Goal: Task Accomplishment & Management: Use online tool/utility

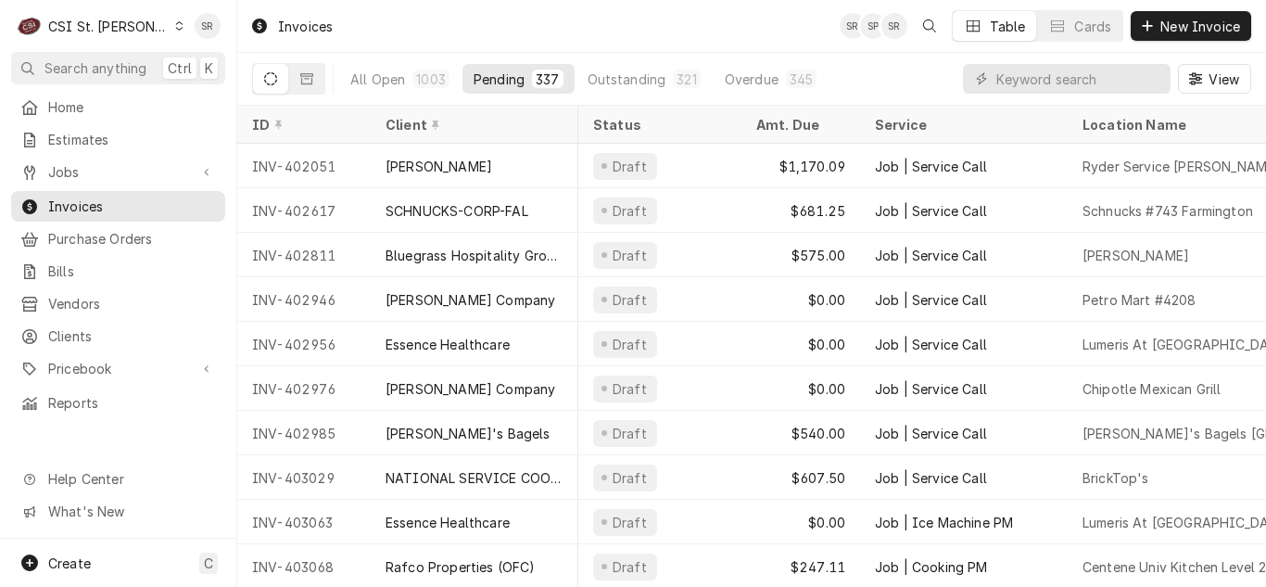
scroll to position [0, 839]
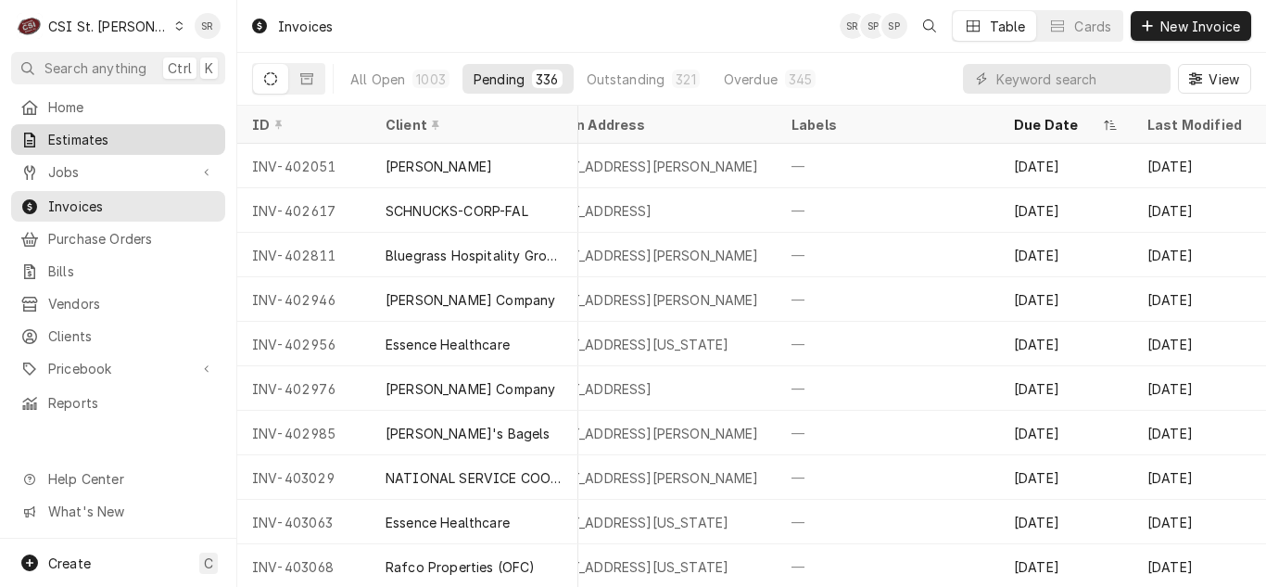
click at [67, 131] on span "Estimates" at bounding box center [132, 139] width 168 height 19
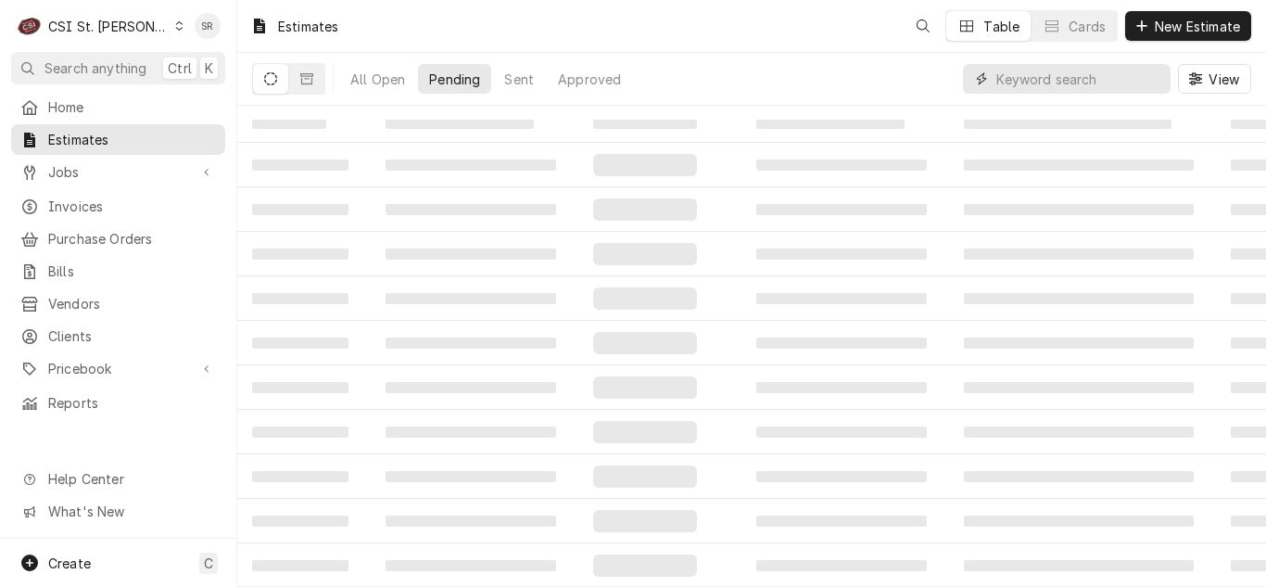
drag, startPoint x: 0, startPoint y: 0, endPoint x: 1036, endPoint y: 78, distance: 1039.4
click at [1036, 78] on input "Dynamic Content Wrapper" at bounding box center [1079, 79] width 165 height 30
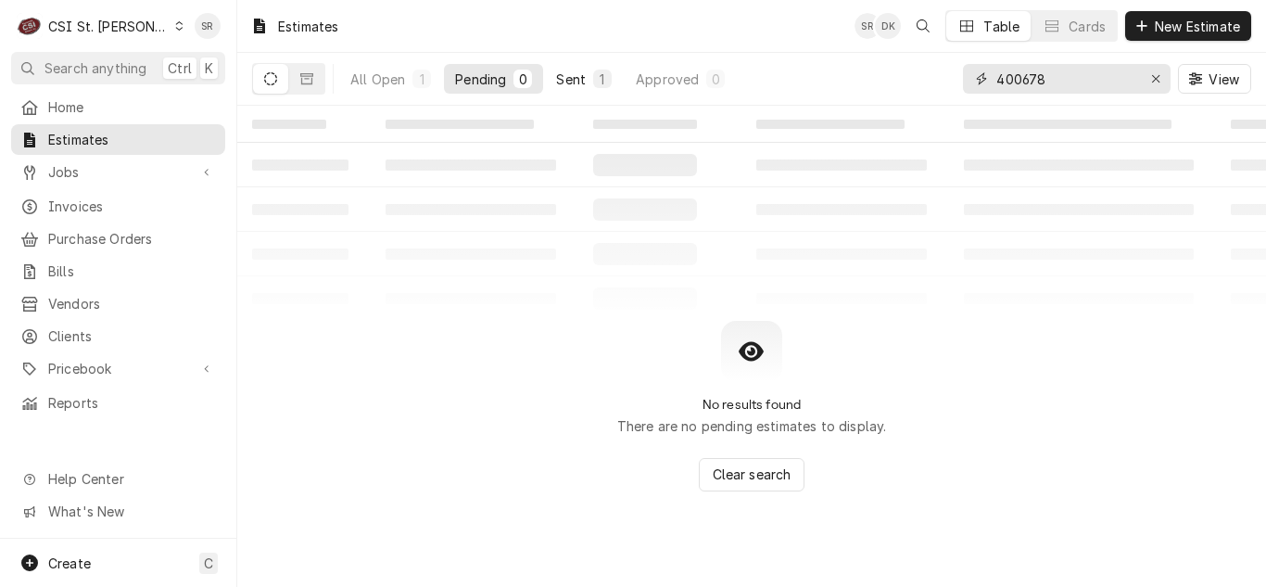
type input "400678"
click at [605, 79] on div "1" at bounding box center [602, 79] width 11 height 19
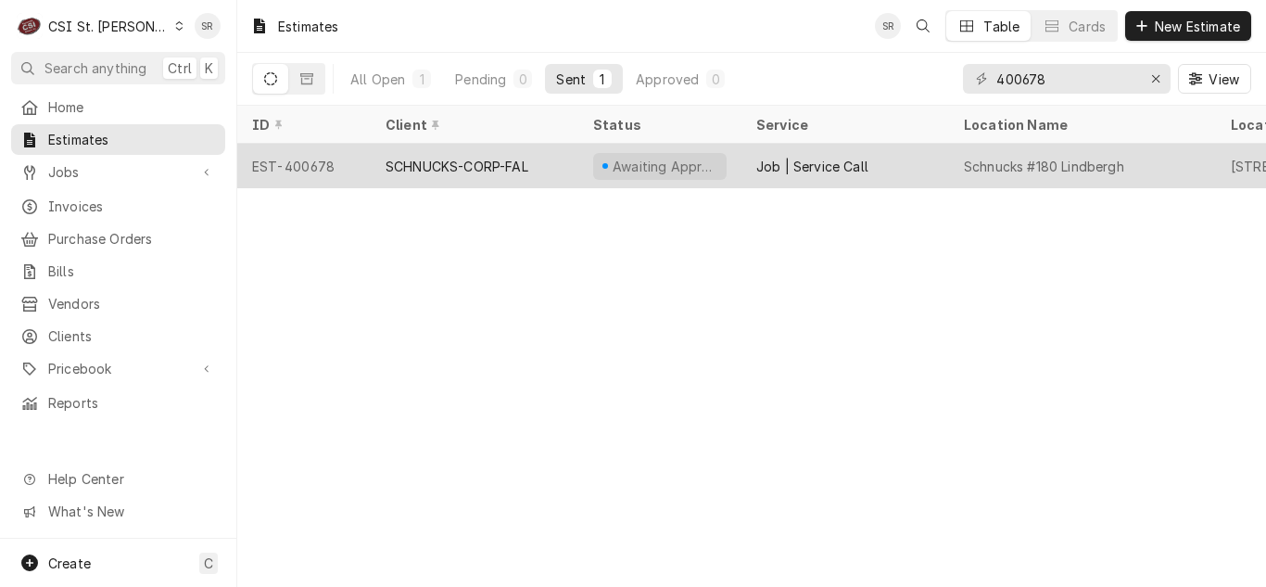
click at [464, 167] on div "SCHNUCKS-CORP-FAL" at bounding box center [457, 166] width 143 height 19
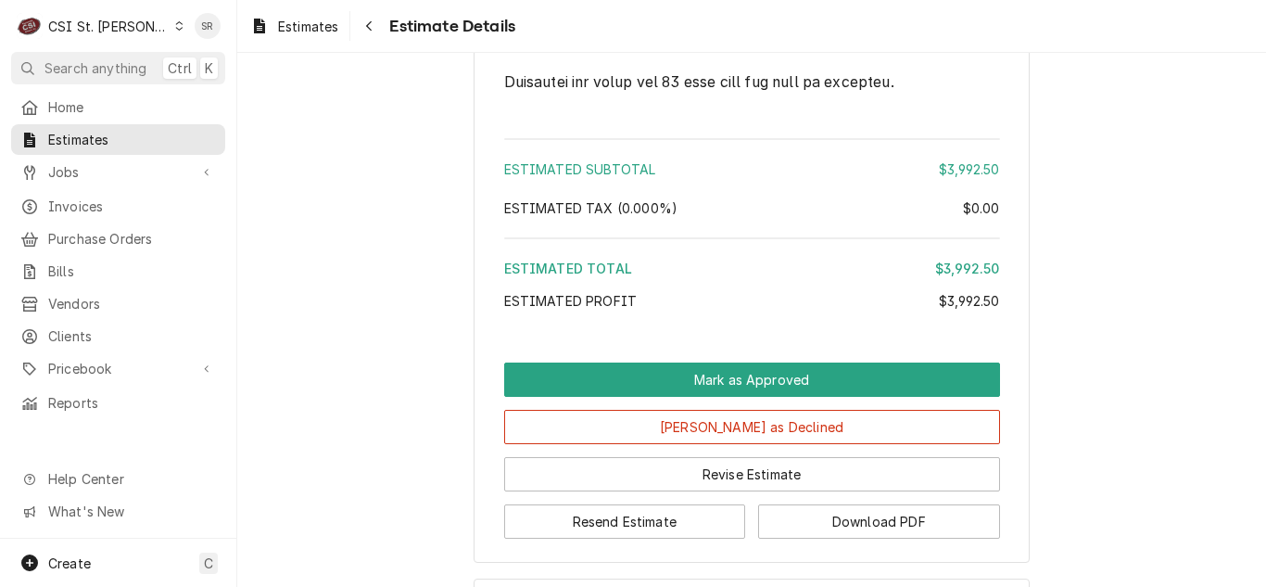
scroll to position [3829, 0]
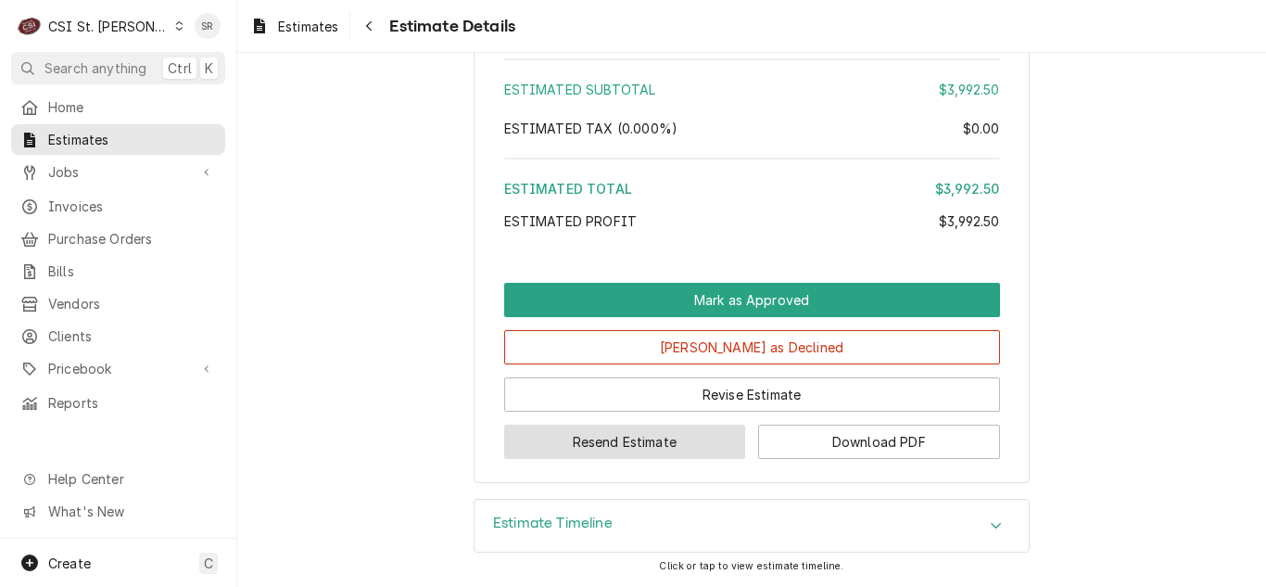
click at [638, 443] on button "Resend Estimate" at bounding box center [625, 442] width 242 height 34
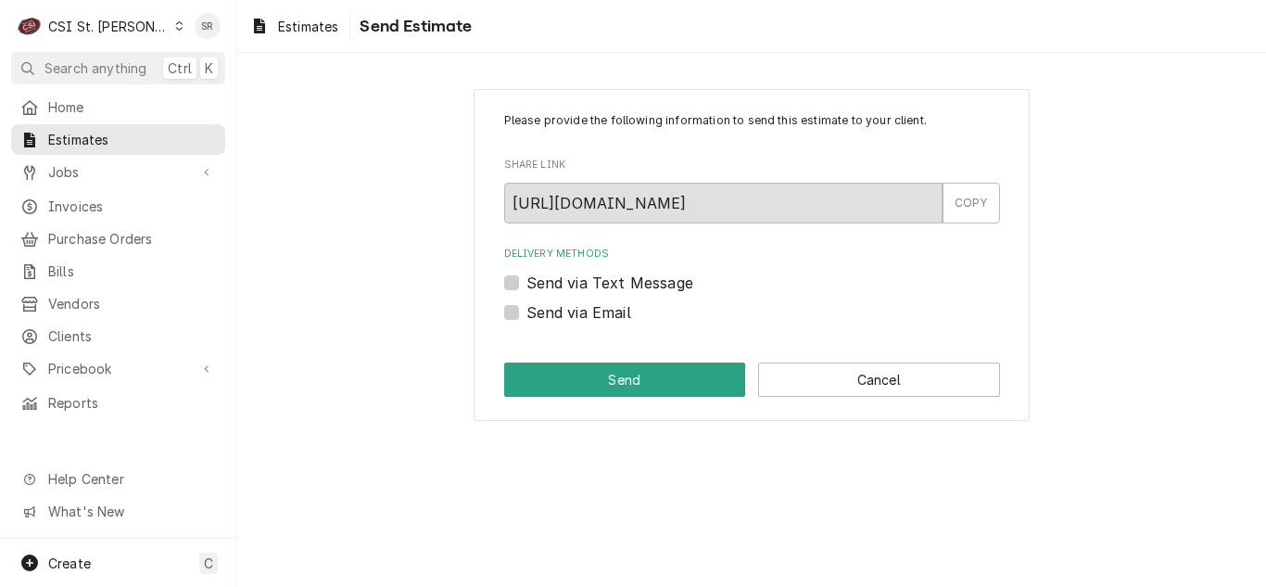
click at [568, 317] on label "Send via Email" at bounding box center [579, 312] width 105 height 22
click at [568, 317] on input "Send via Email" at bounding box center [775, 321] width 496 height 41
checkbox input "true"
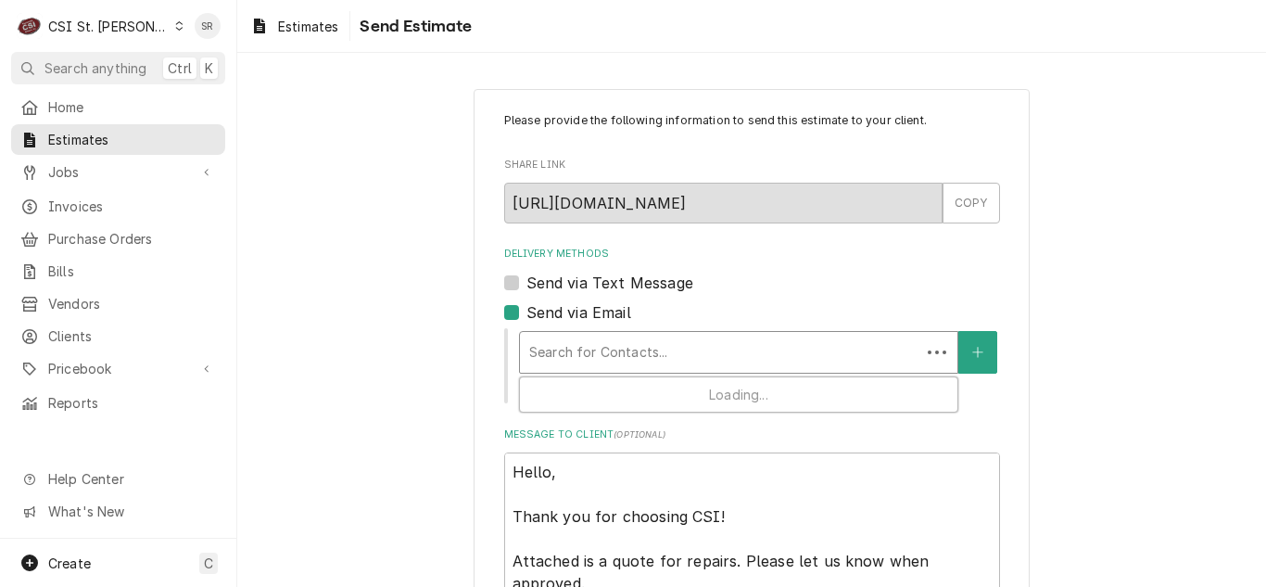
click at [648, 333] on div "Search for Contacts..." at bounding box center [720, 352] width 400 height 41
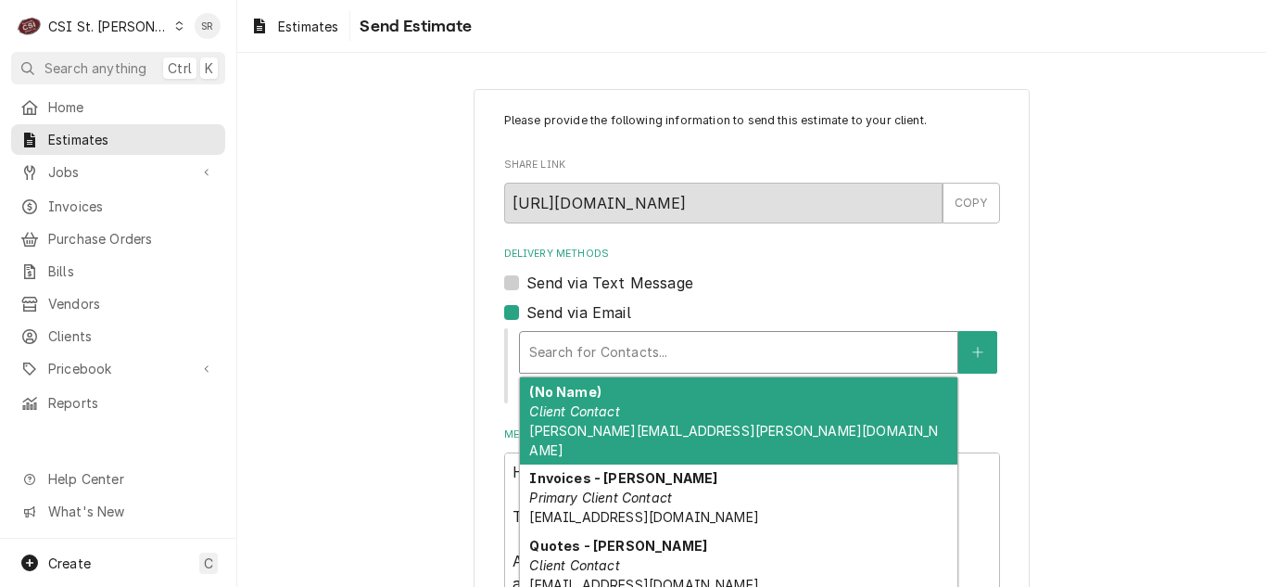
click at [642, 356] on div "Delivery Methods" at bounding box center [738, 352] width 419 height 33
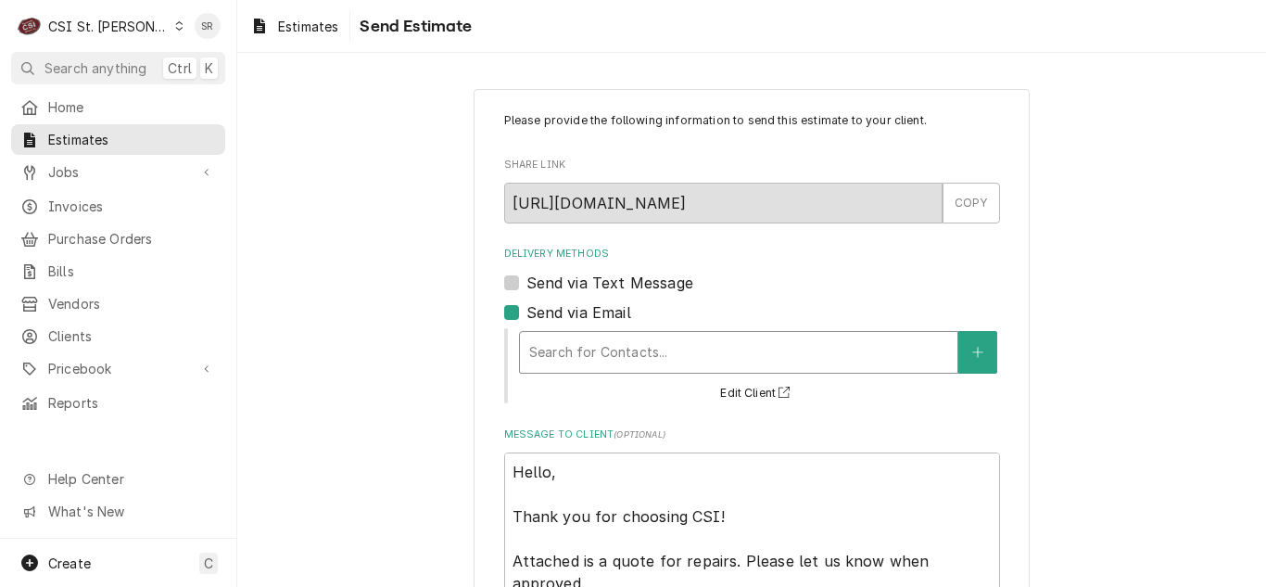
click at [642, 356] on div "Delivery Methods" at bounding box center [738, 352] width 419 height 33
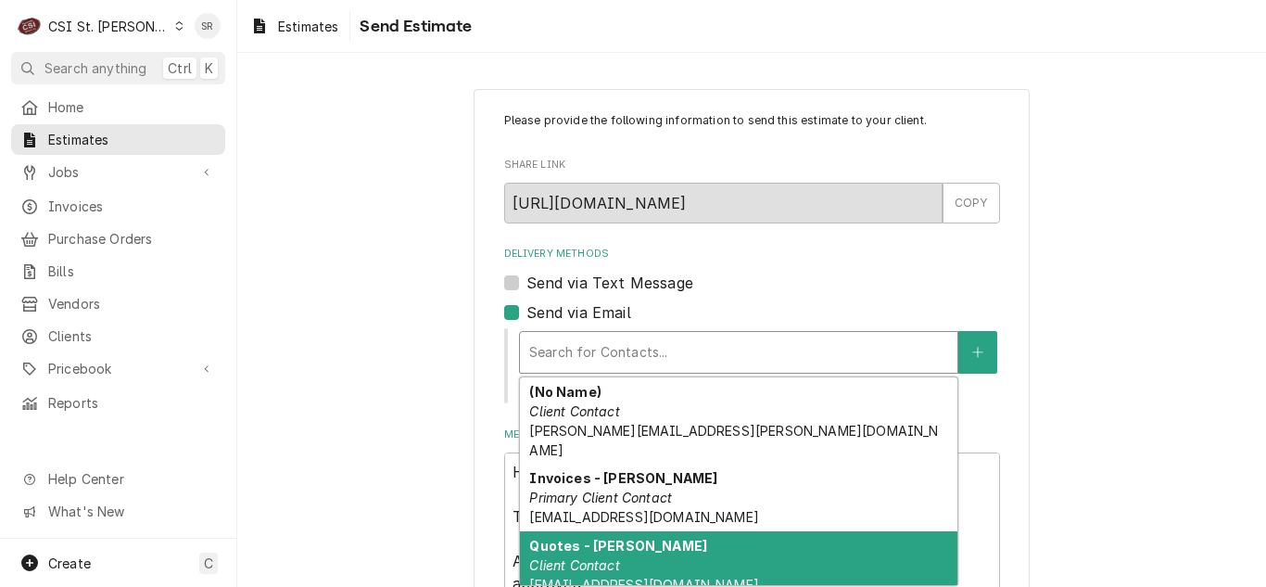
click at [605, 538] on strong "Quotes - Nancy" at bounding box center [618, 546] width 178 height 16
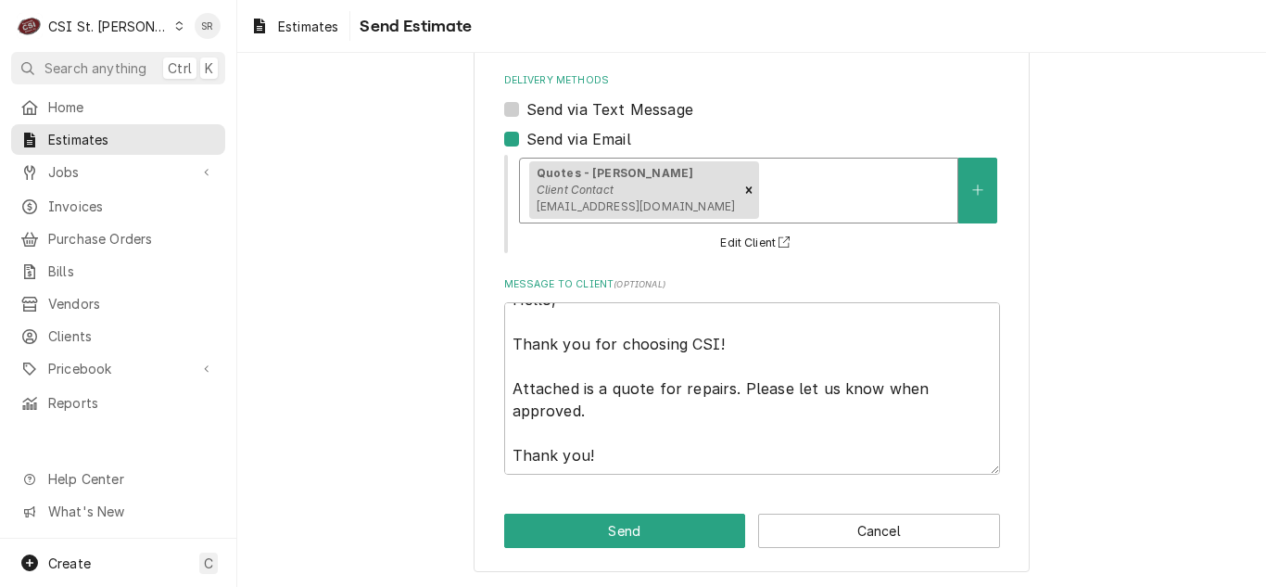
scroll to position [174, 0]
click at [667, 534] on button "Send" at bounding box center [625, 530] width 242 height 34
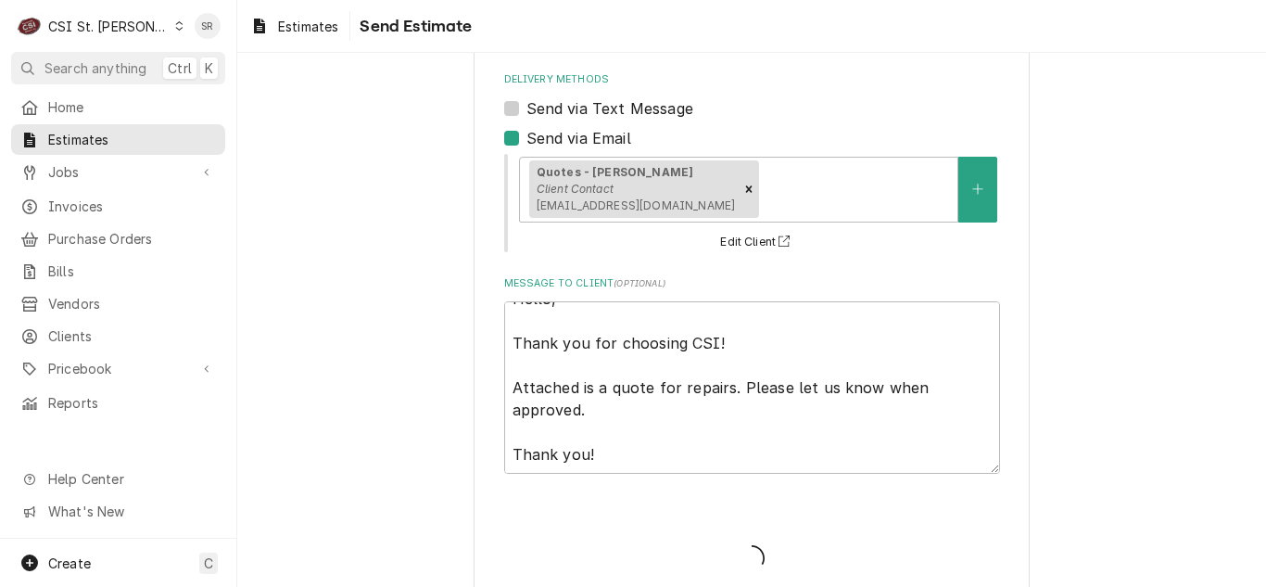
type textarea "x"
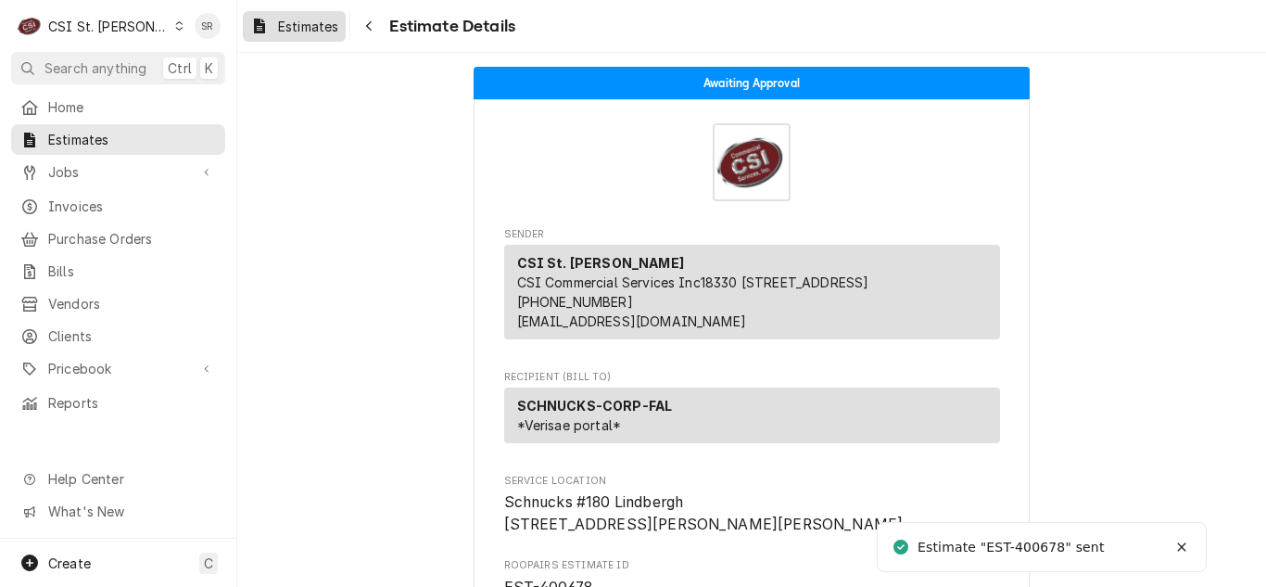
drag, startPoint x: 276, startPoint y: 20, endPoint x: 290, endPoint y: 28, distance: 15.8
click at [276, 20] on div "Estimates" at bounding box center [294, 26] width 95 height 23
